Goal: Transaction & Acquisition: Book appointment/travel/reservation

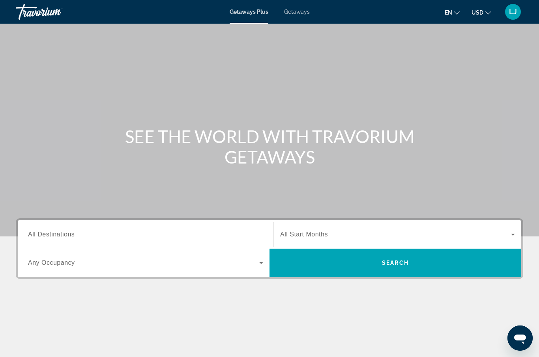
click at [83, 233] on input "Destination All Destinations" at bounding box center [145, 234] width 235 height 9
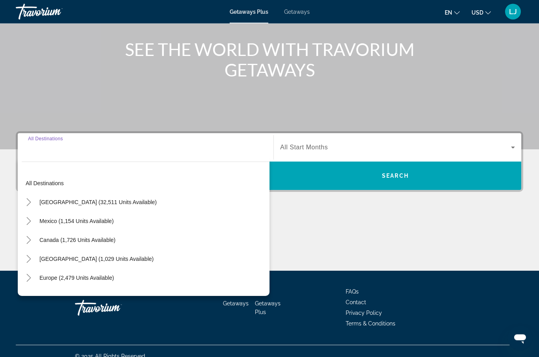
scroll to position [97, 0]
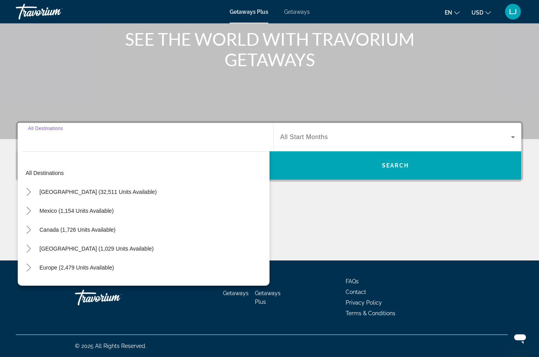
click at [32, 191] on icon "Toggle United States (32,511 units available)" at bounding box center [29, 193] width 8 height 8
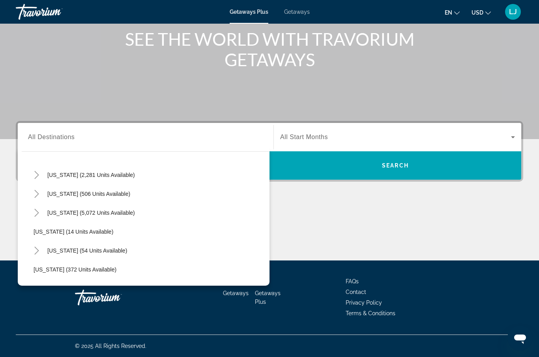
scroll to position [73, 0]
click at [39, 212] on icon "Toggle Florida (5,072 units available)" at bounding box center [37, 214] width 8 height 8
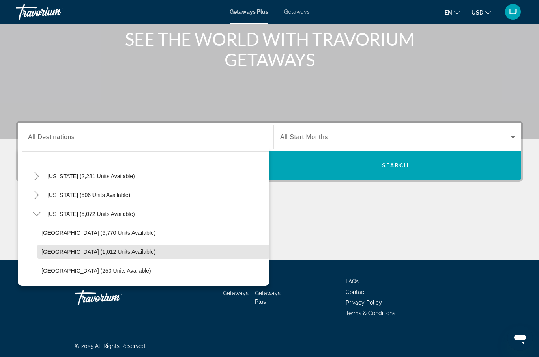
click at [86, 251] on span "East Coast (1,012 units available)" at bounding box center [98, 252] width 114 height 6
type input "**********"
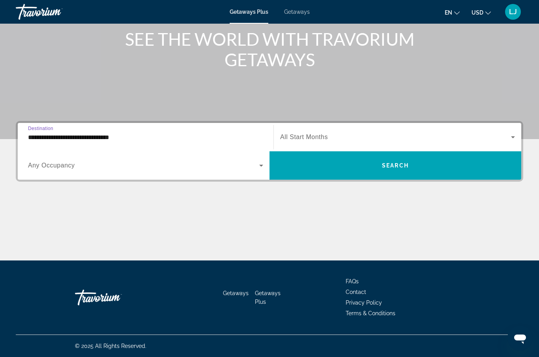
click at [442, 141] on span "Search widget" at bounding box center [395, 137] width 231 height 9
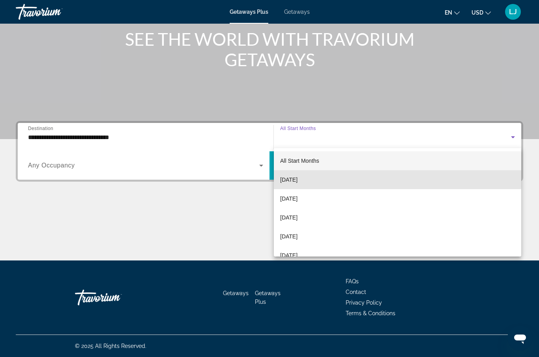
click at [297, 175] on span "[DATE]" at bounding box center [288, 179] width 17 height 9
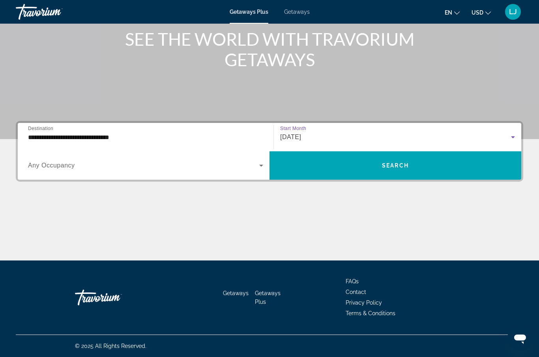
click at [401, 165] on span "Search" at bounding box center [395, 166] width 27 height 6
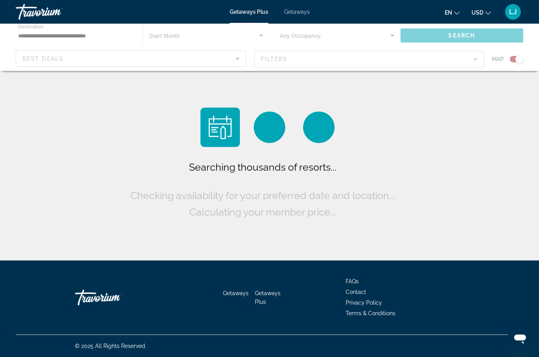
scroll to position [27, 0]
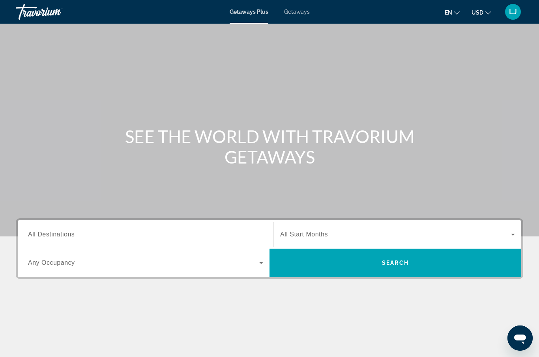
click at [77, 265] on span "Search widget" at bounding box center [143, 262] width 231 height 9
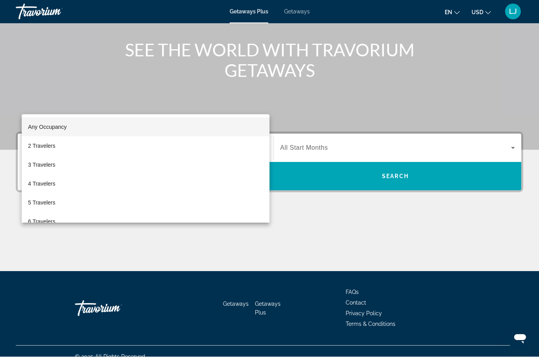
scroll to position [97, 0]
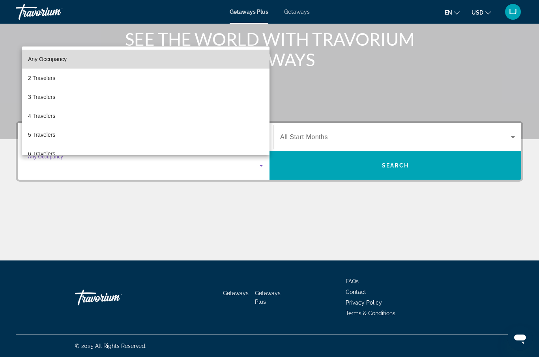
click at [198, 54] on mat-option "Any Occupancy" at bounding box center [146, 59] width 248 height 19
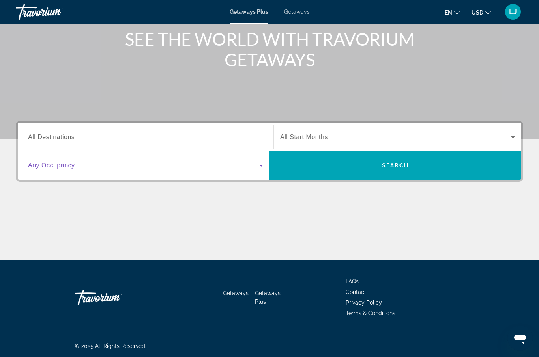
click at [146, 136] on input "Destination All Destinations" at bounding box center [145, 137] width 235 height 9
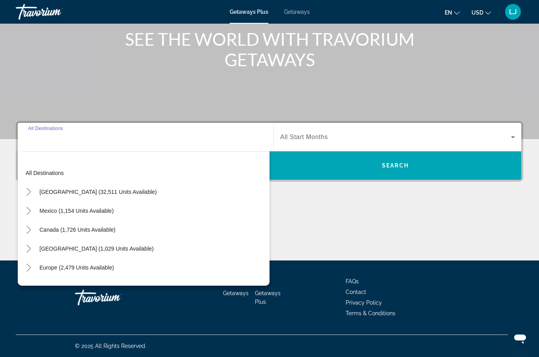
click at [31, 189] on icon "Toggle United States (32,511 units available)" at bounding box center [29, 192] width 8 height 8
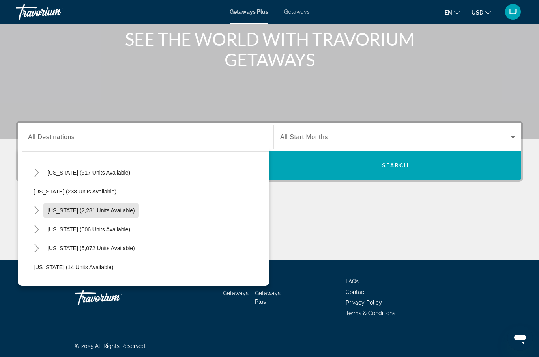
scroll to position [52, 0]
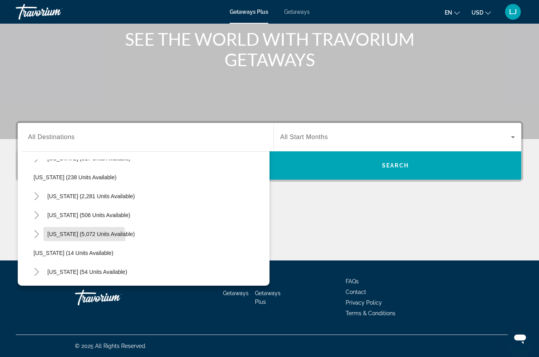
click at [82, 238] on span "Search widget" at bounding box center [90, 234] width 95 height 19
type input "**********"
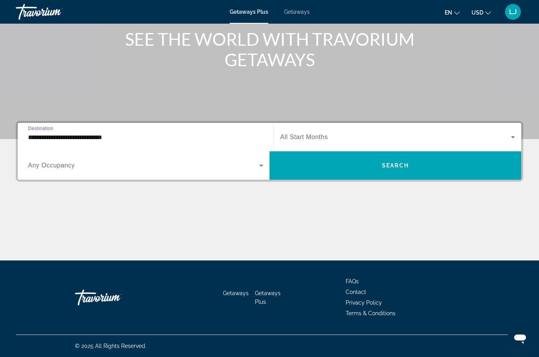
click at [171, 131] on div "**********" at bounding box center [145, 137] width 235 height 22
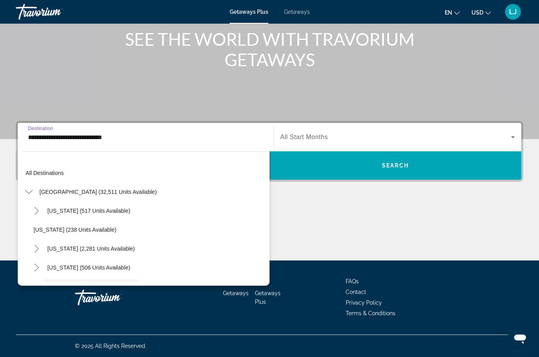
scroll to position [66, 0]
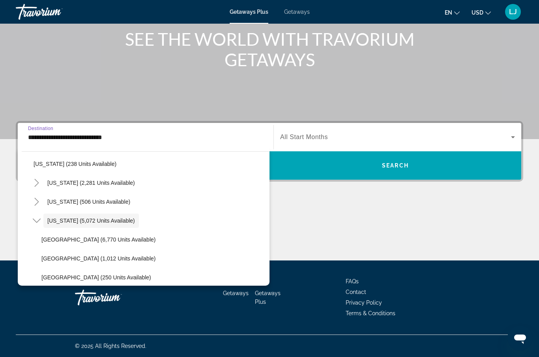
click at [37, 220] on icon "Toggle Florida (5,072 units available)" at bounding box center [37, 221] width 8 height 8
click at [39, 226] on mat-icon "Toggle Florida (5,072 units available)" at bounding box center [37, 221] width 14 height 14
click at [36, 223] on icon "Toggle Florida (5,072 units available)" at bounding box center [37, 221] width 8 height 8
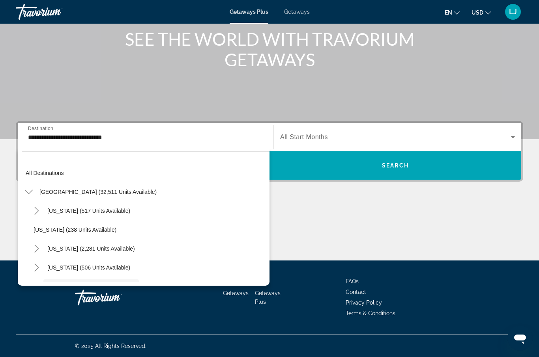
scroll to position [0, 0]
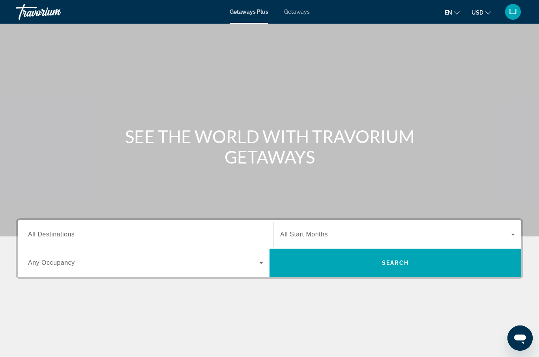
click at [301, 6] on div "Getaways Plus Getaways en English Español Français Italiano Português русский U…" at bounding box center [269, 12] width 539 height 21
click at [297, 12] on span "Getaways" at bounding box center [297, 12] width 26 height 6
click at [71, 236] on span "All Destinations" at bounding box center [51, 234] width 47 height 7
click at [71, 236] on input "Destination All Destinations" at bounding box center [145, 234] width 235 height 9
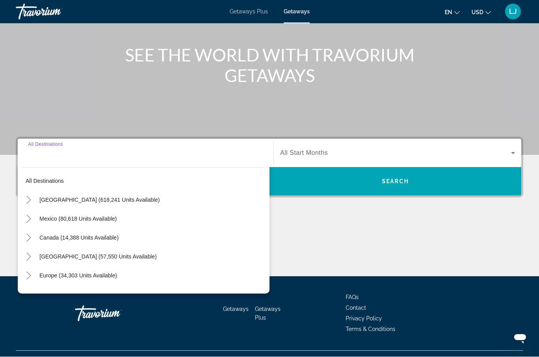
scroll to position [97, 0]
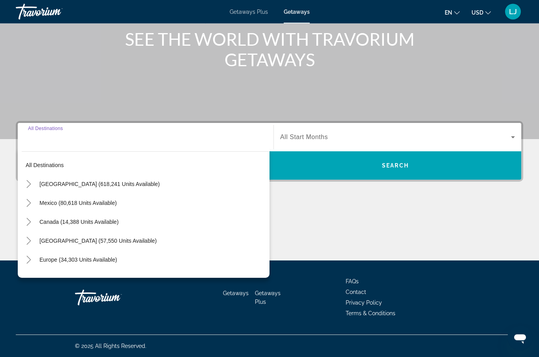
click at [32, 183] on icon "Toggle United States (618,241 units available)" at bounding box center [29, 185] width 8 height 8
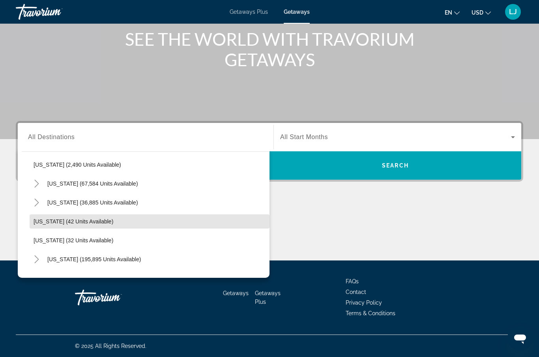
scroll to position [61, 0]
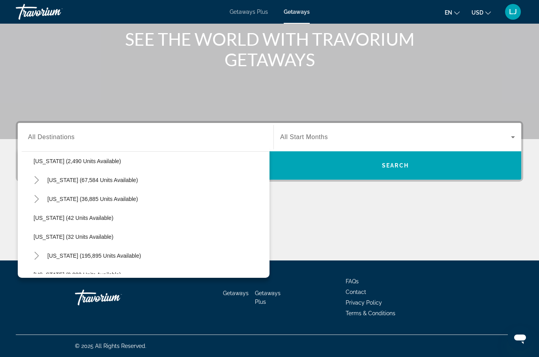
click at [37, 256] on icon "Toggle Florida (195,895 units available)" at bounding box center [37, 256] width 8 height 8
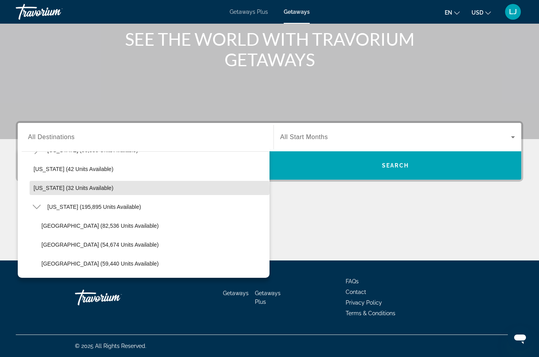
scroll to position [110, 0]
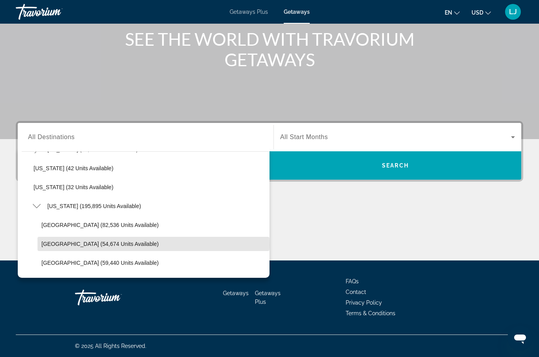
click at [45, 245] on span "[GEOGRAPHIC_DATA] (54,674 units available)" at bounding box center [99, 244] width 117 height 6
type input "**********"
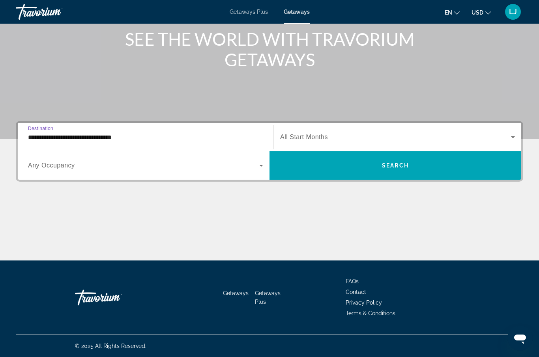
click at [497, 133] on span "Search widget" at bounding box center [395, 137] width 231 height 9
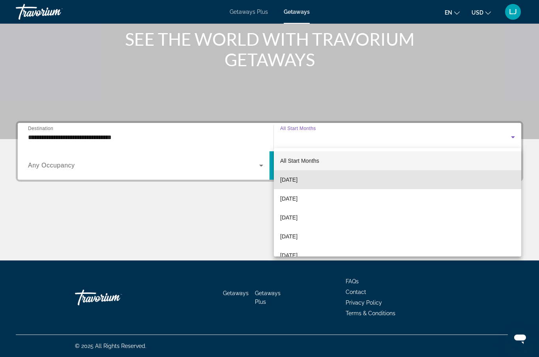
click at [297, 178] on span "[DATE]" at bounding box center [288, 179] width 17 height 9
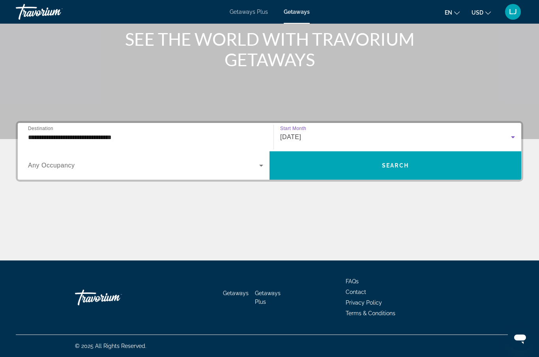
click at [393, 166] on span "Search" at bounding box center [395, 166] width 27 height 6
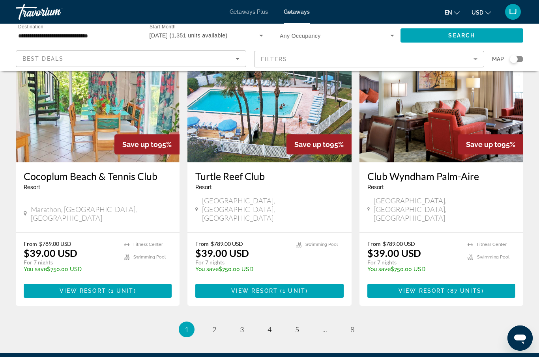
scroll to position [963, 0]
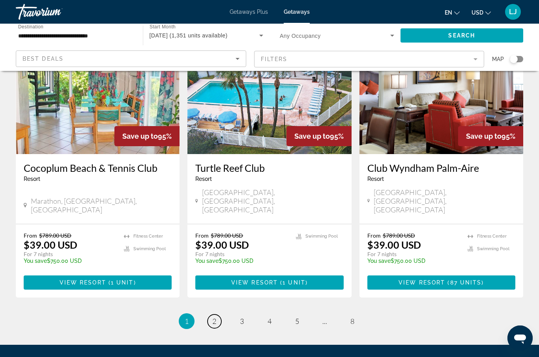
click at [213, 317] on span "2" at bounding box center [214, 321] width 4 height 9
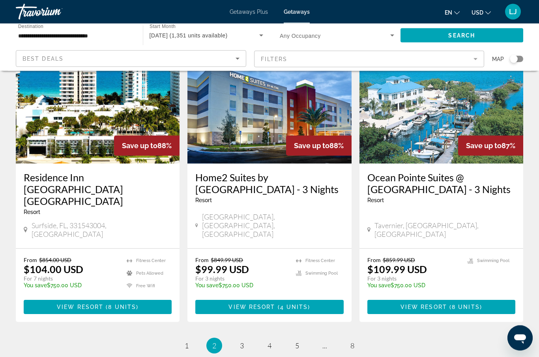
scroll to position [954, 0]
click at [244, 339] on link "page 3" at bounding box center [242, 346] width 14 height 14
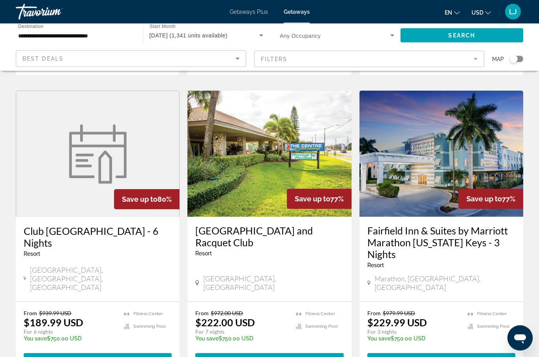
scroll to position [916, 0]
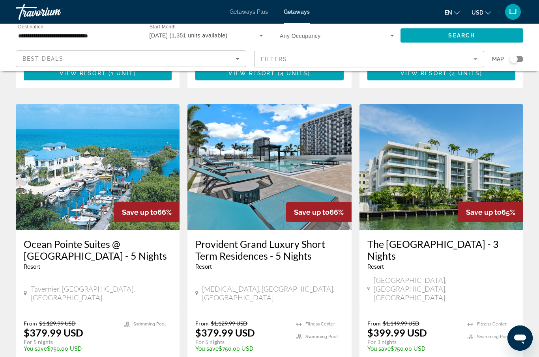
click at [0, 0] on div at bounding box center [0, 0] width 0 height 0
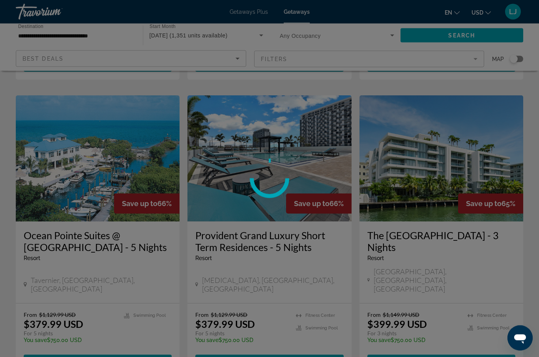
scroll to position [911, 0]
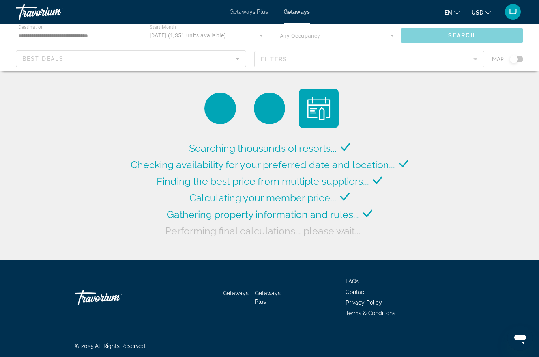
click at [38, 28] on div "Main content" at bounding box center [269, 47] width 539 height 47
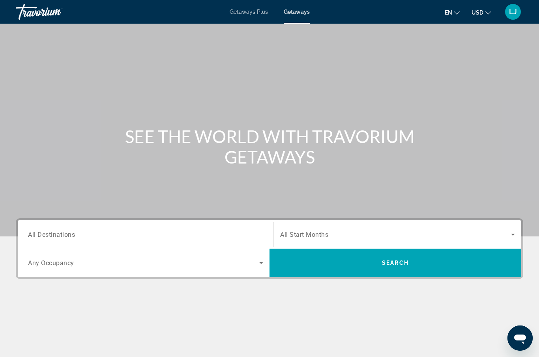
click at [48, 232] on span "All Destinations" at bounding box center [51, 234] width 47 height 7
click at [48, 232] on input "Destination All Destinations" at bounding box center [145, 234] width 235 height 9
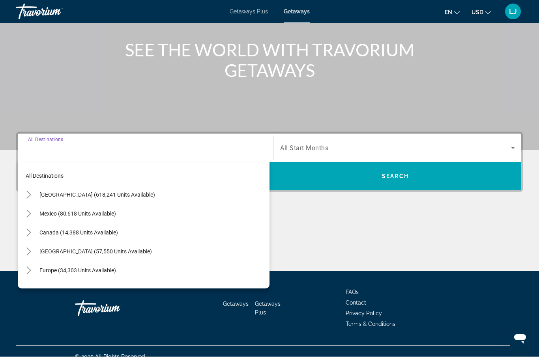
scroll to position [97, 0]
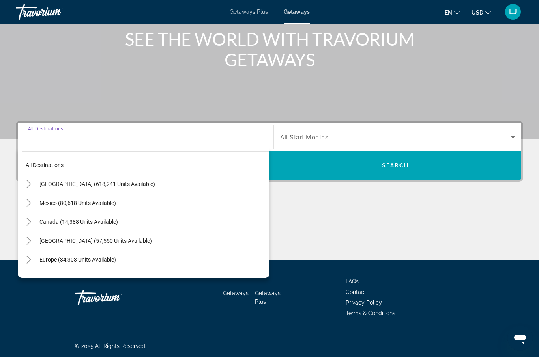
click at [32, 178] on mat-icon "Toggle United States (618,241 units available)" at bounding box center [29, 185] width 14 height 14
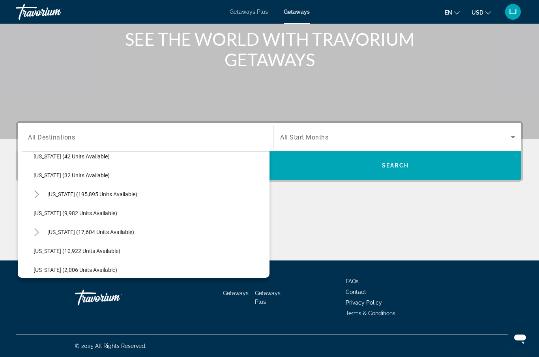
scroll to position [123, 0]
click at [36, 192] on icon "Toggle Florida (195,895 units available)" at bounding box center [36, 194] width 4 height 8
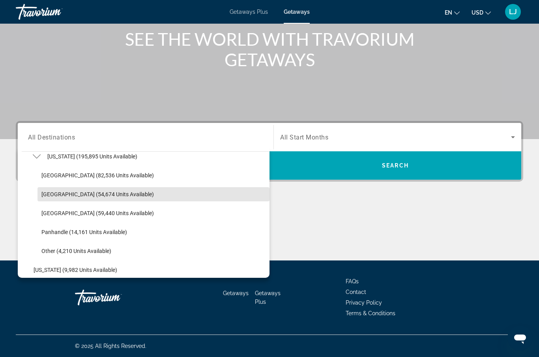
scroll to position [161, 0]
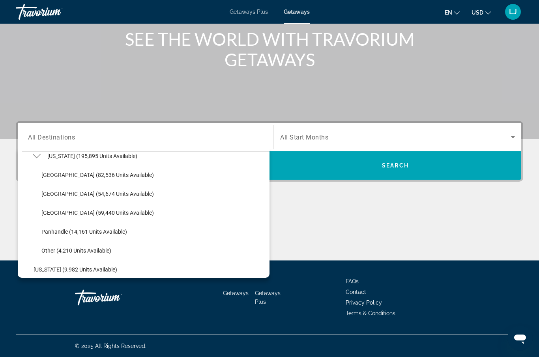
click at [50, 211] on span "[GEOGRAPHIC_DATA] (59,440 units available)" at bounding box center [97, 213] width 112 height 6
type input "**********"
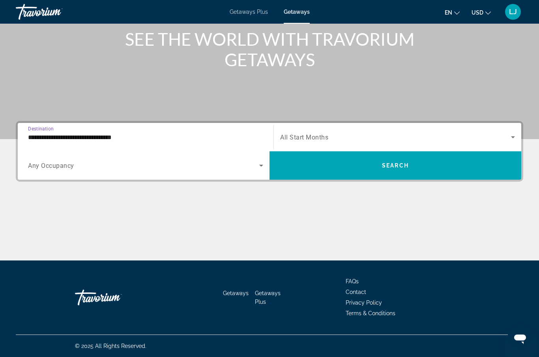
click at [400, 146] on div "Search widget" at bounding box center [397, 137] width 235 height 22
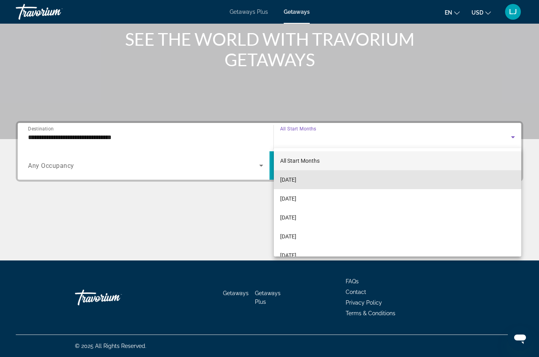
click at [296, 181] on span "[DATE]" at bounding box center [288, 179] width 16 height 9
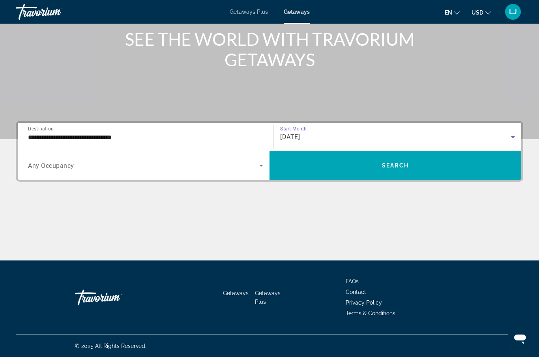
click at [405, 169] on span "Search widget" at bounding box center [395, 165] width 252 height 19
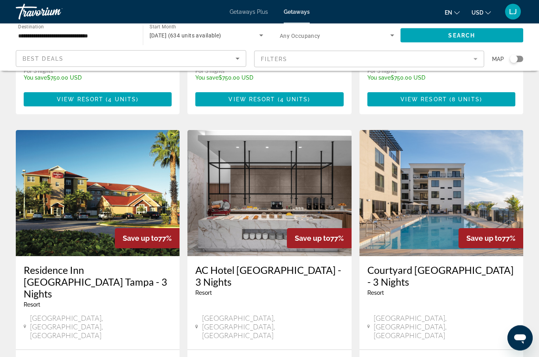
scroll to position [899, 0]
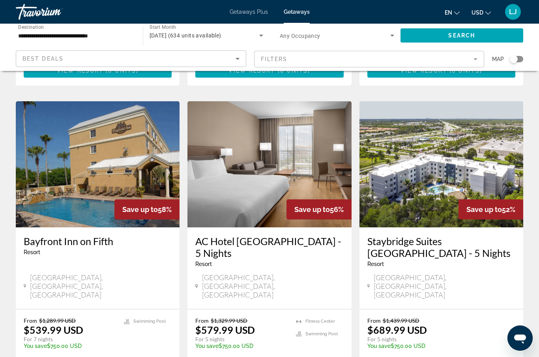
scroll to position [940, 0]
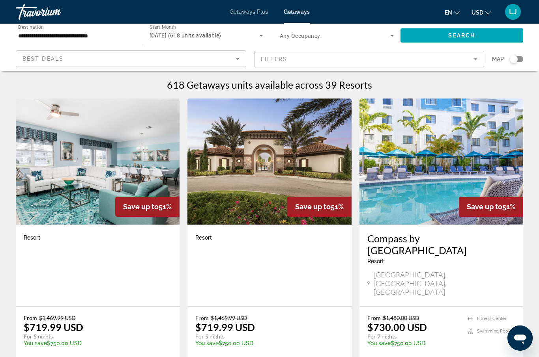
click at [286, 315] on div "From $1,469.99 USD $719.99 USD For 5 nights You save $750.00 USD temp" at bounding box center [265, 333] width 140 height 37
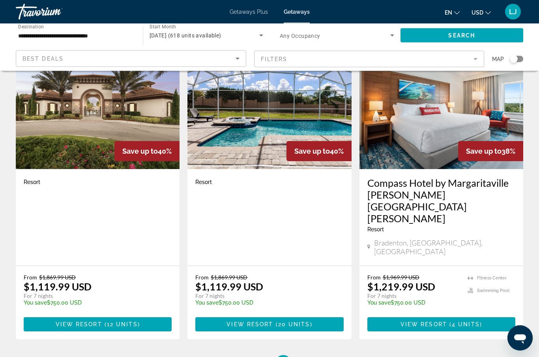
scroll to position [963, 0]
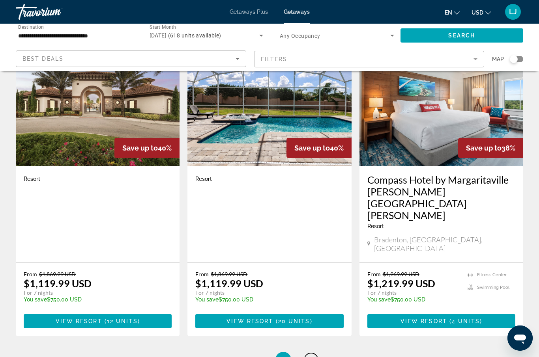
click at [312, 356] on span "4" at bounding box center [311, 360] width 4 height 9
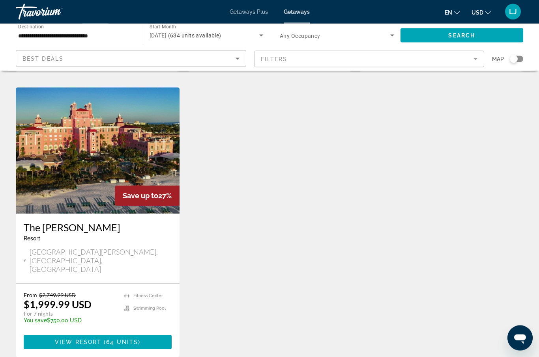
scroll to position [391, 0]
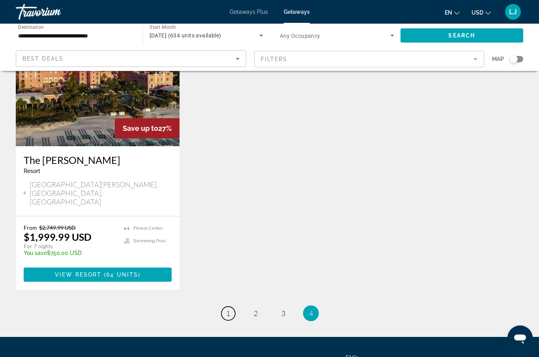
click at [230, 309] on span "1" at bounding box center [228, 313] width 4 height 9
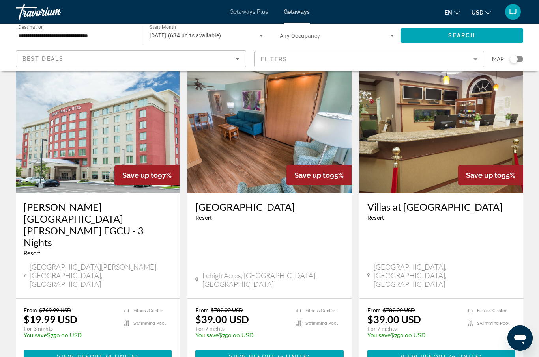
scroll to position [30, 0]
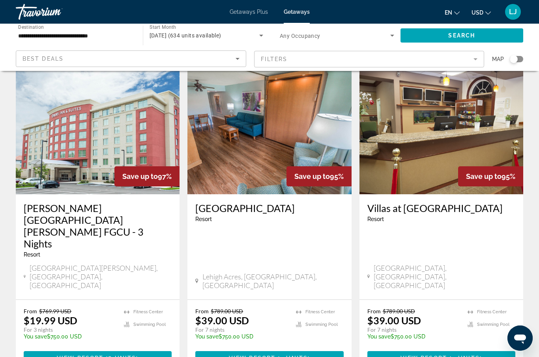
click at [106, 211] on h3 "[PERSON_NAME][GEOGRAPHIC_DATA][PERSON_NAME] FGCU - 3 Nights" at bounding box center [98, 225] width 148 height 47
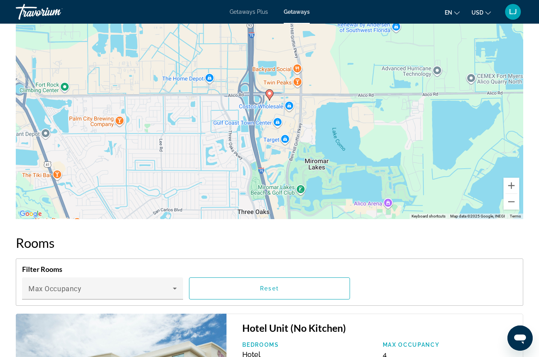
scroll to position [1016, 0]
